Goal: Navigation & Orientation: Find specific page/section

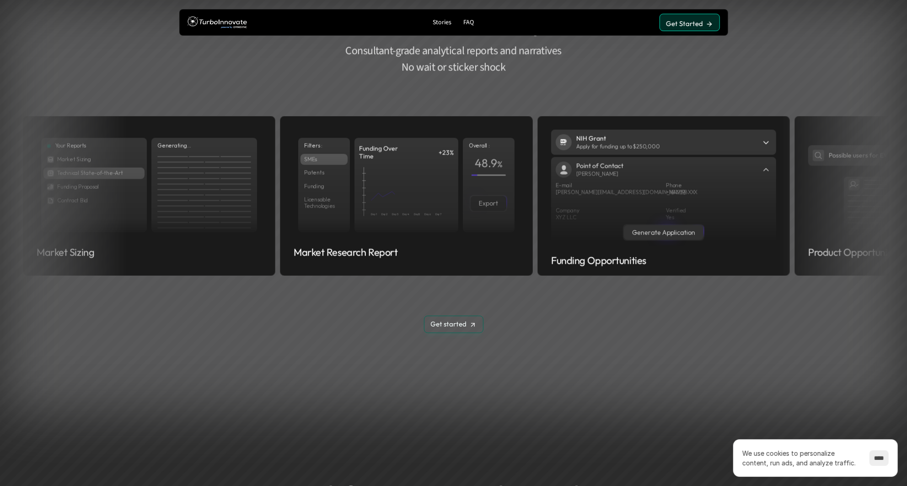
scroll to position [1203, 0]
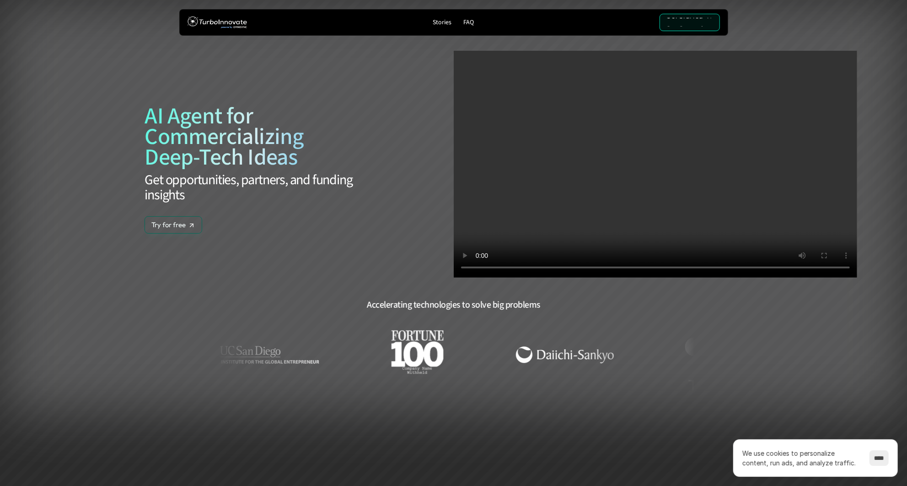
click at [693, 19] on div "Get Started Get Started" at bounding box center [689, 22] width 47 height 8
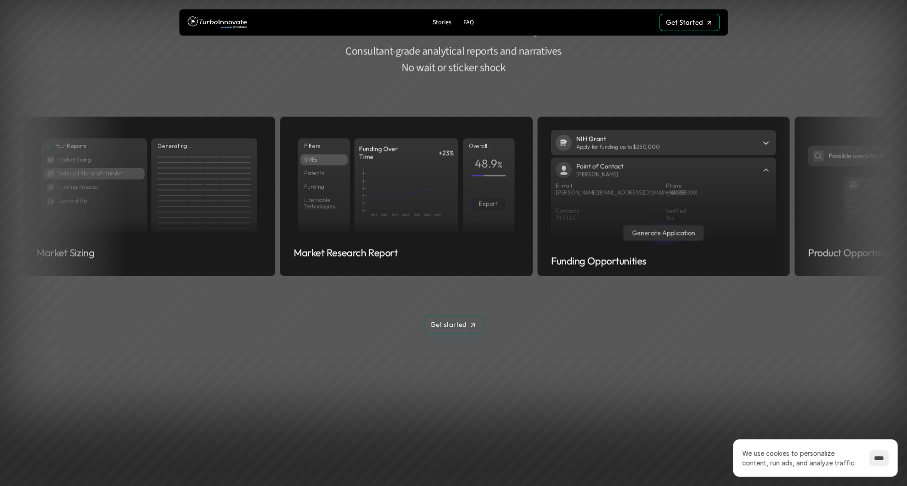
click at [195, 364] on section "Generate Custom Outputs Consultant-grade analytical reports and narratives No w…" at bounding box center [453, 173] width 907 height 414
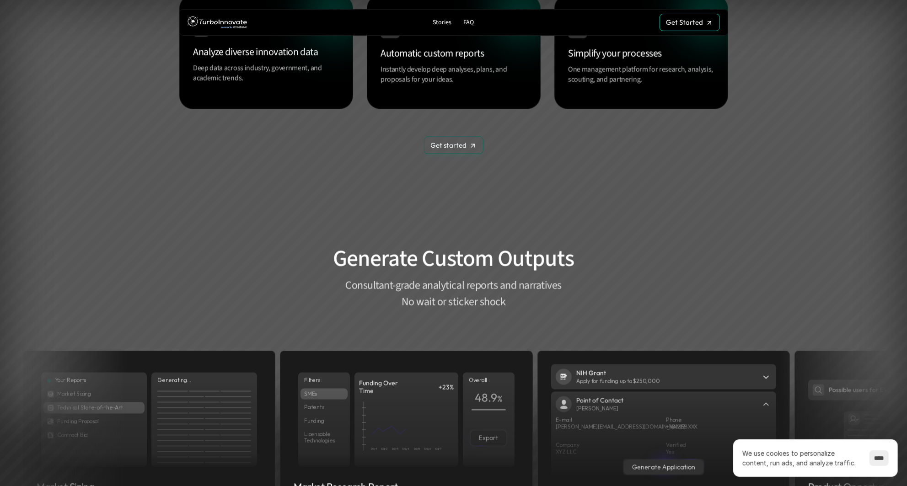
scroll to position [968, 0]
